Goal: Check status: Check status

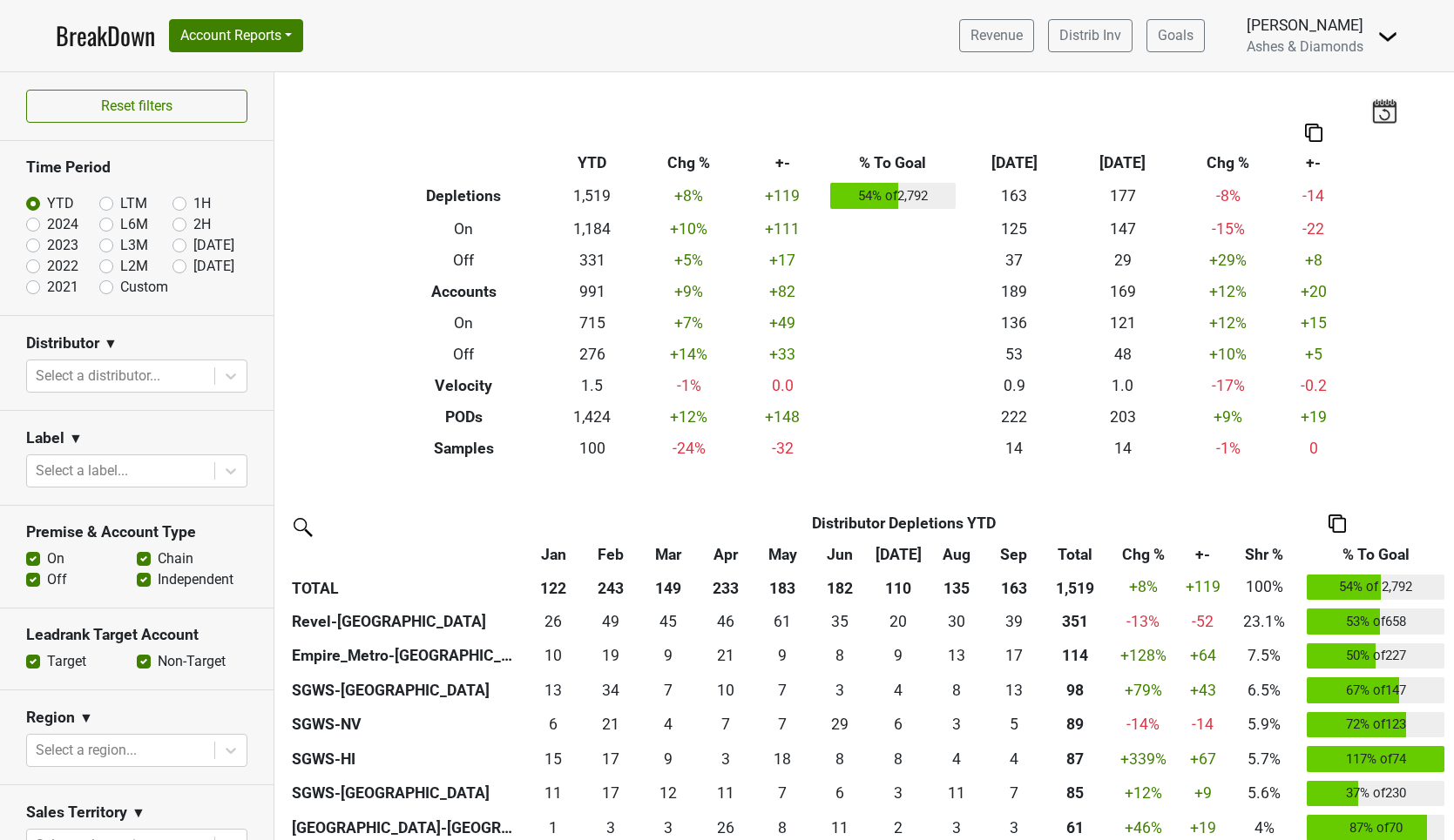
click at [194, 266] on label "[DATE]" at bounding box center [214, 267] width 40 height 21
click at [177, 266] on input "[DATE]" at bounding box center [207, 265] width 69 height 17
radio input "true"
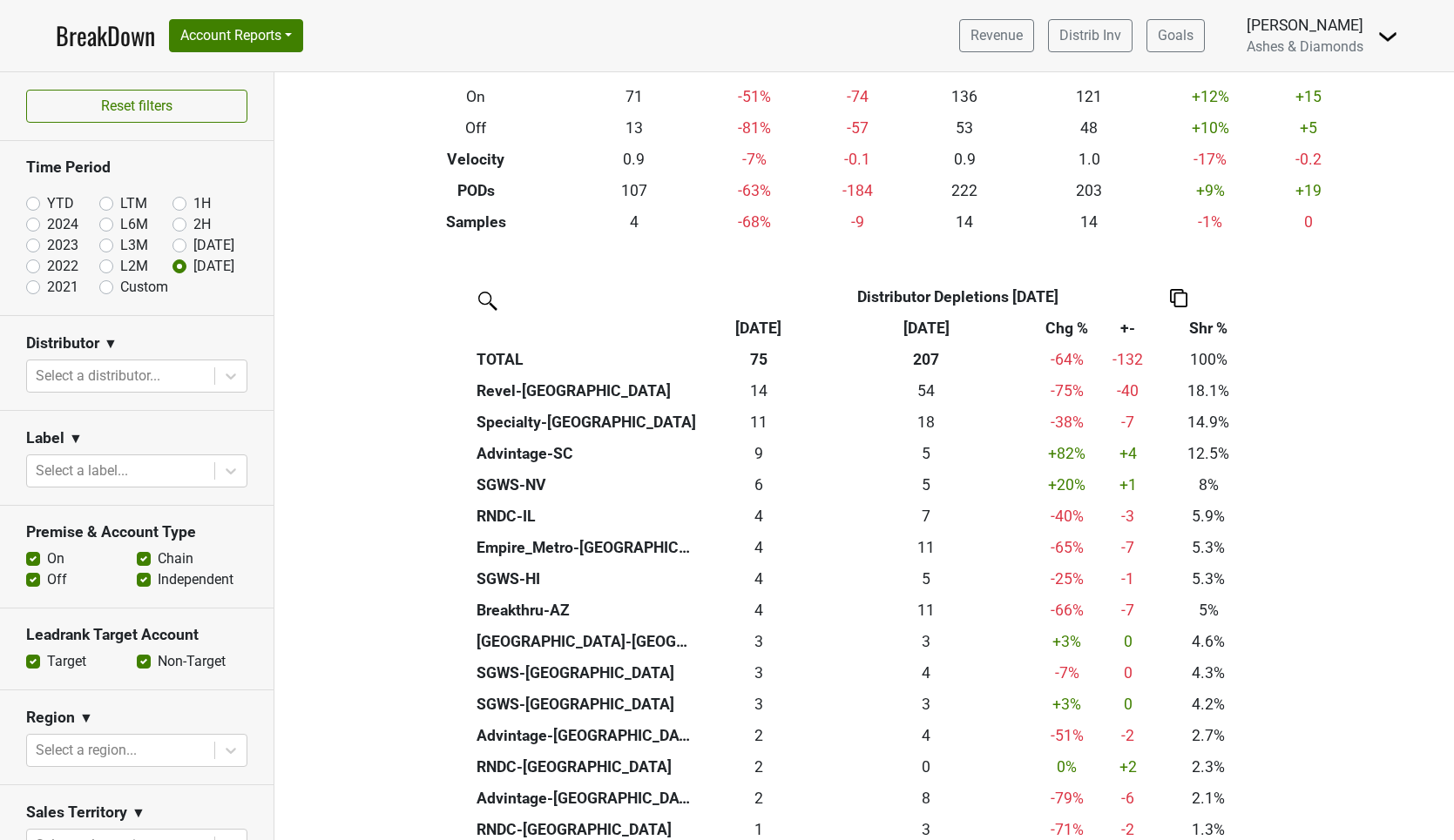
scroll to position [223, 0]
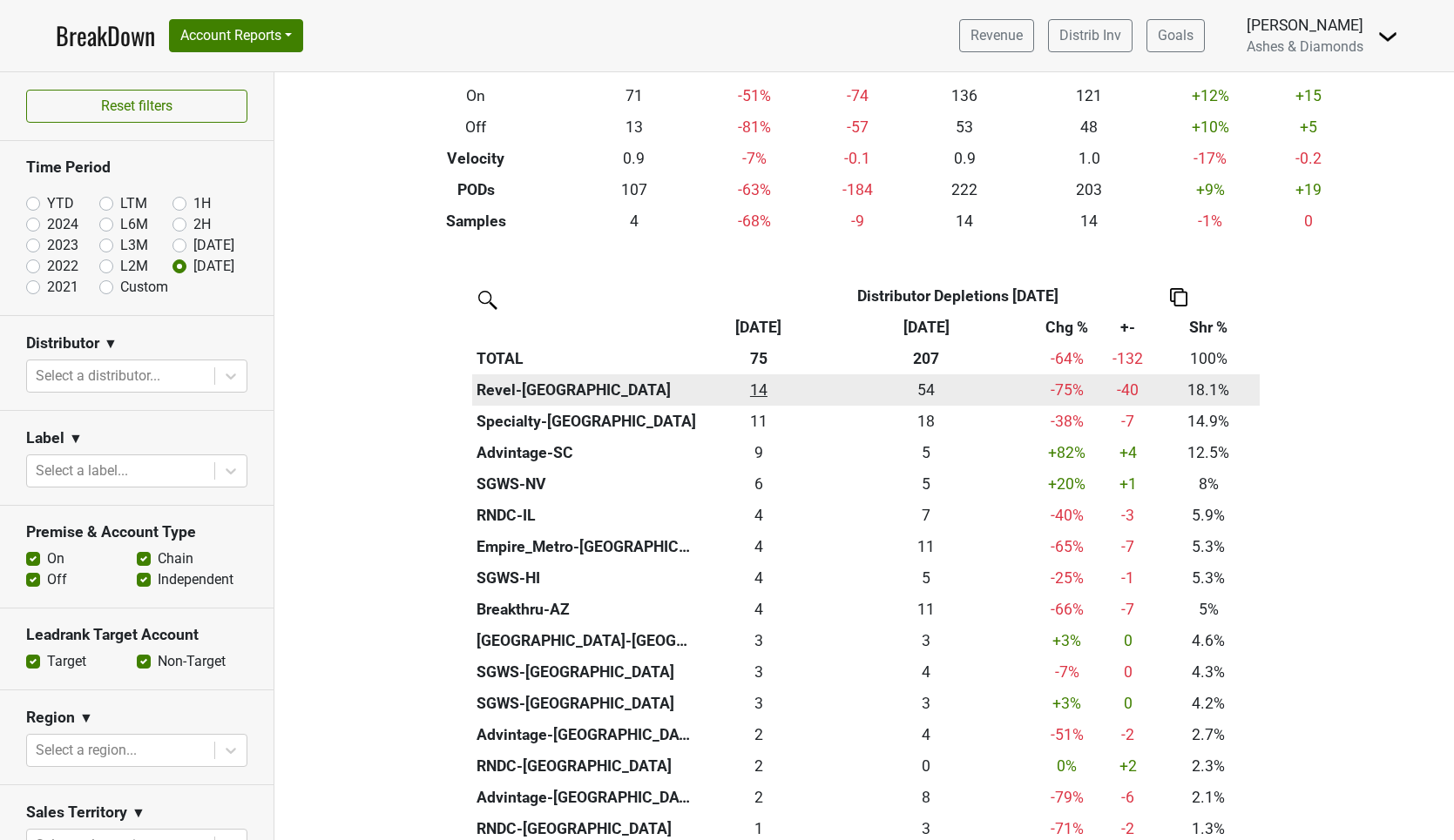
click at [766, 389] on div "13.584 14" at bounding box center [758, 390] width 109 height 23
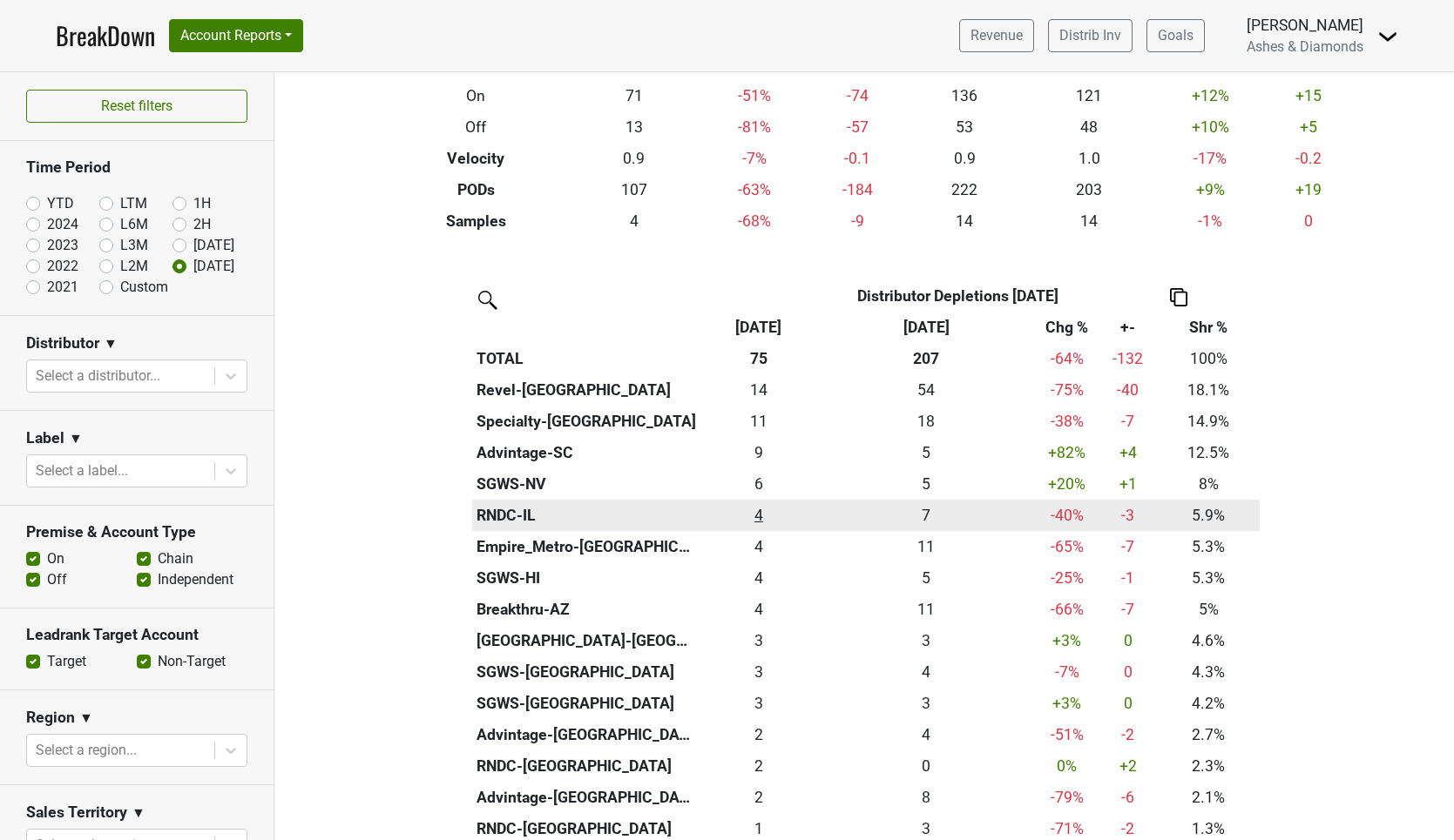
scroll to position [230, 0]
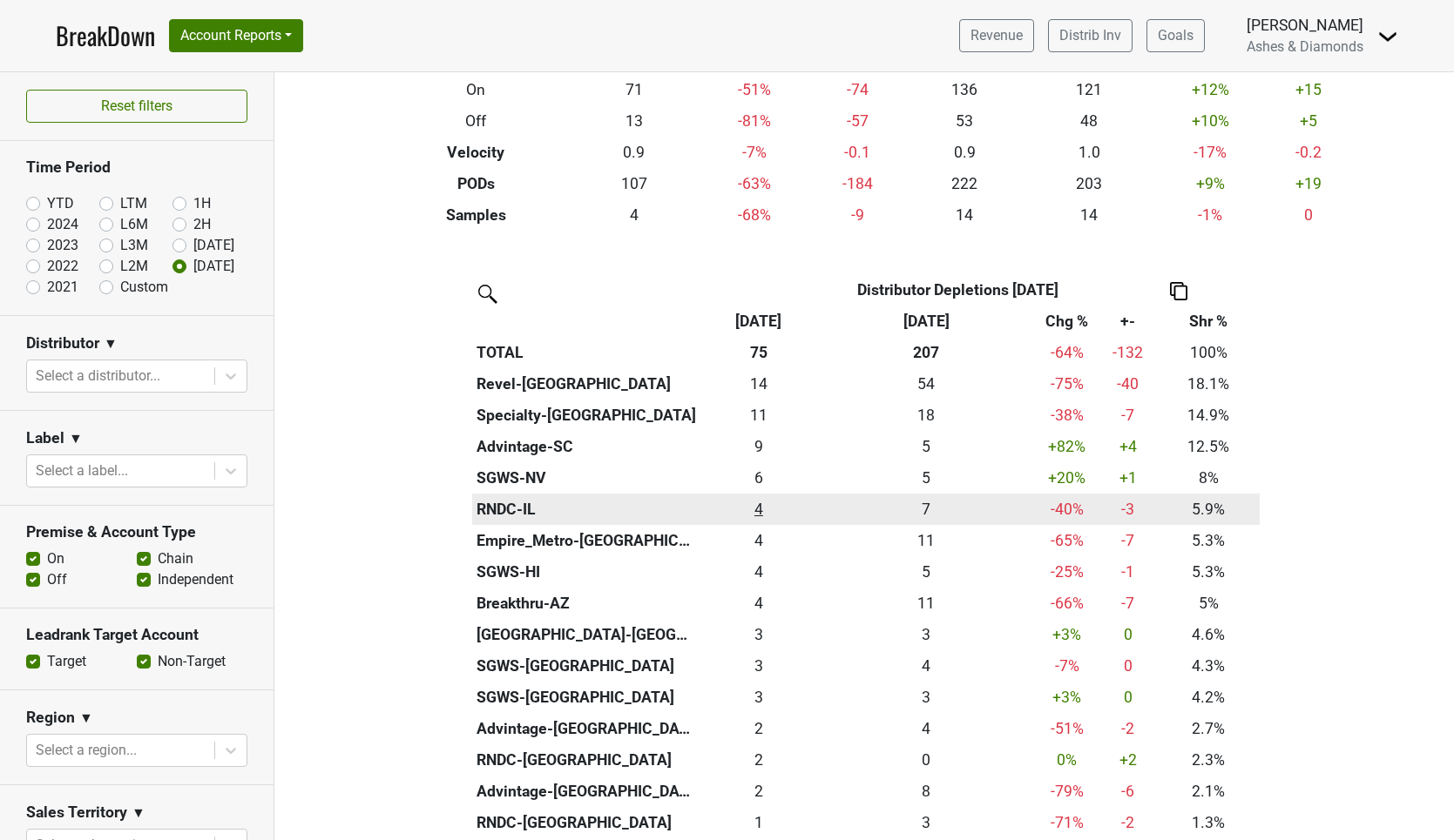
click at [759, 511] on td "4.417 4" at bounding box center [758, 510] width 117 height 32
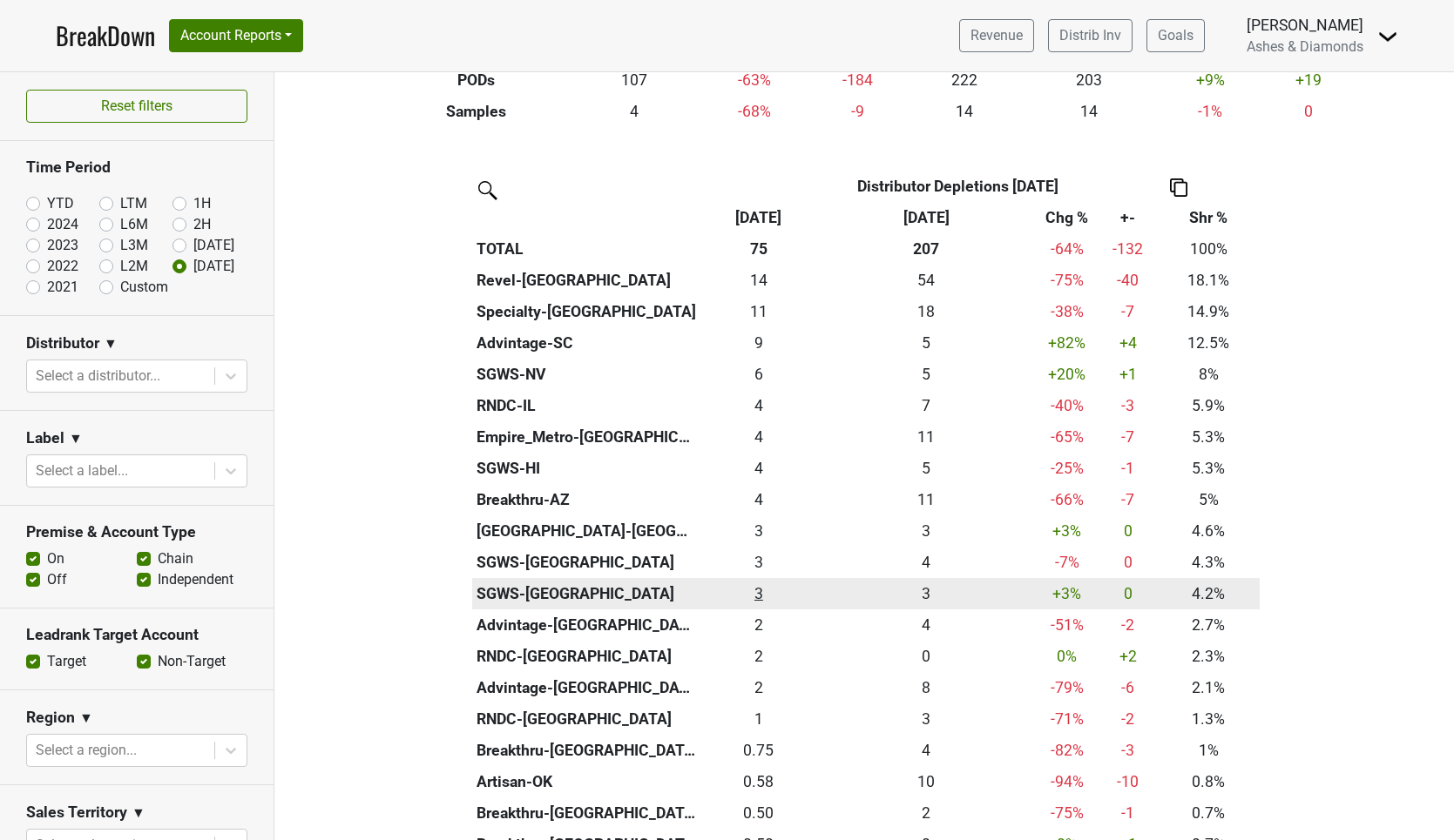
scroll to position [381, 0]
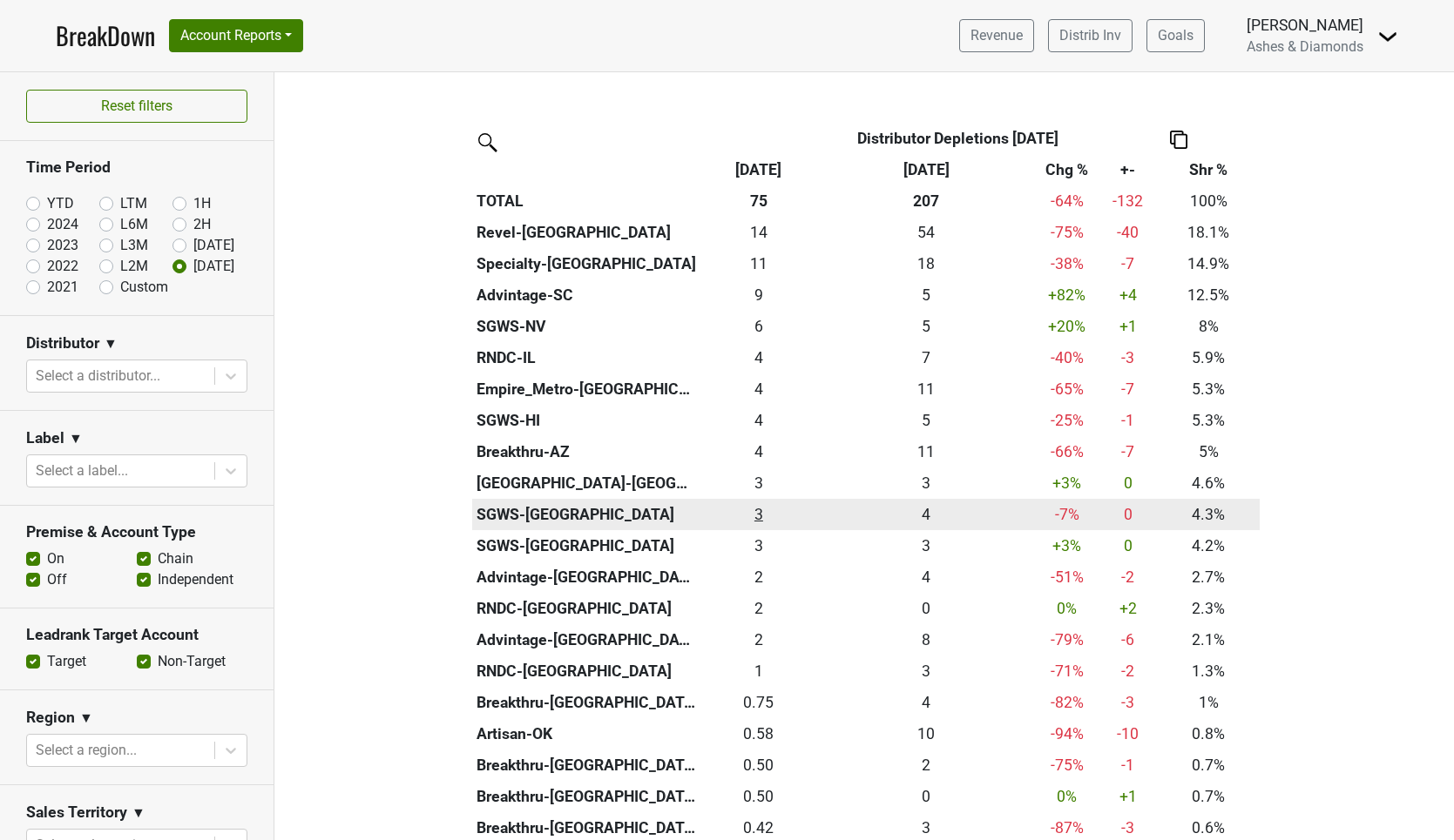
click at [759, 512] on div "3.25 3" at bounding box center [758, 515] width 109 height 23
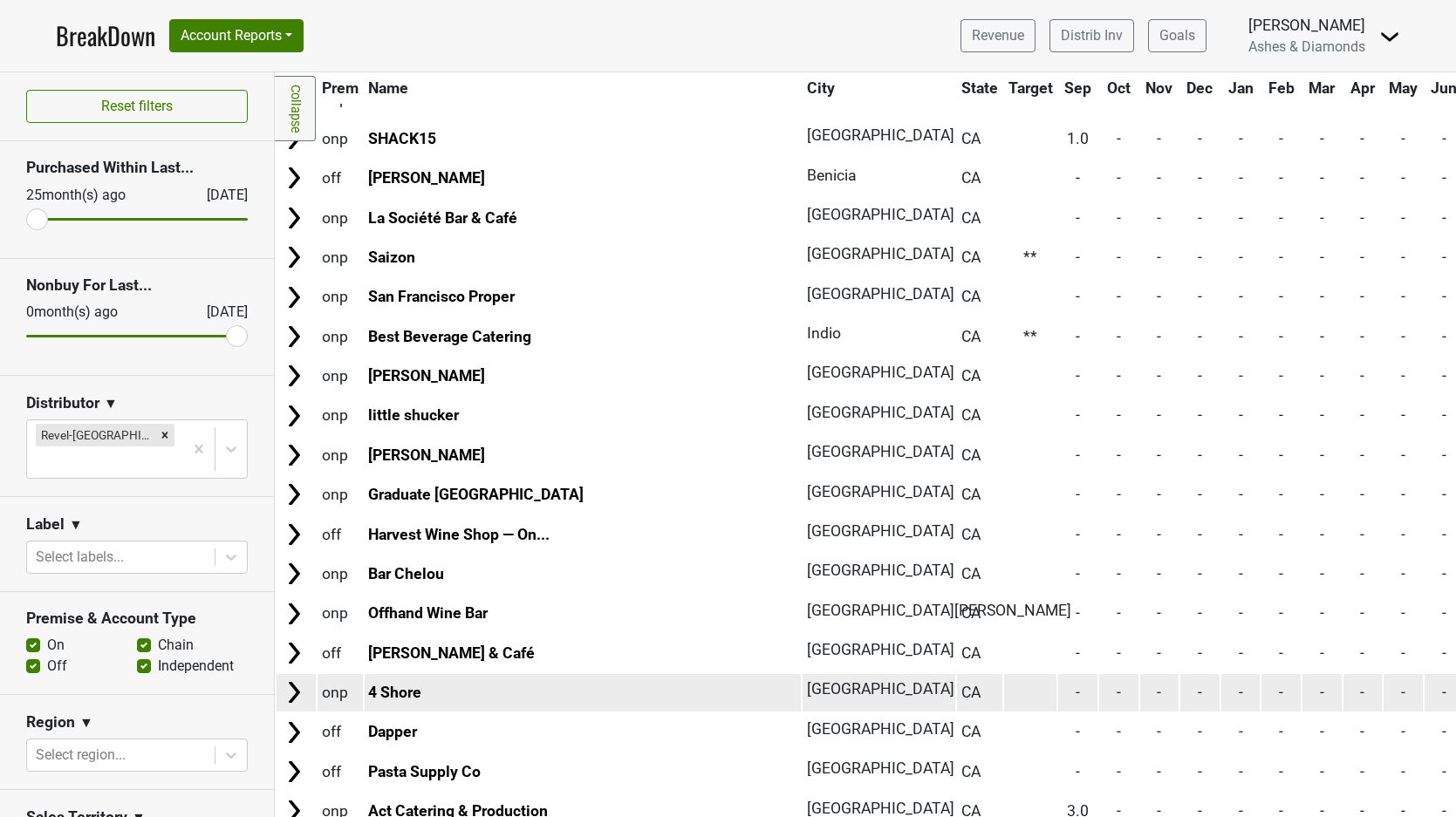
scroll to position [8028, 0]
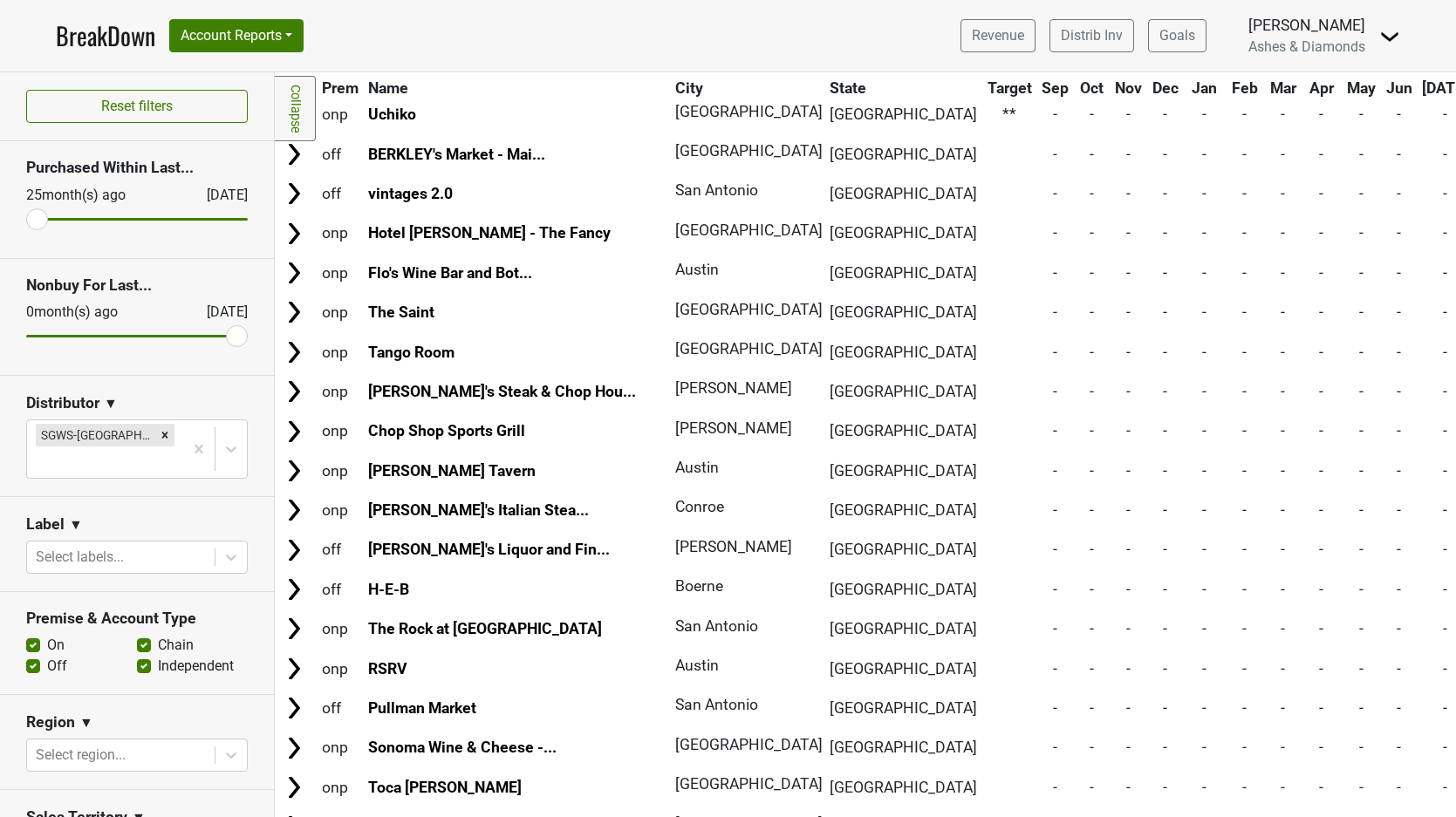
scroll to position [6628, 0]
